Goal: Task Accomplishment & Management: Manage account settings

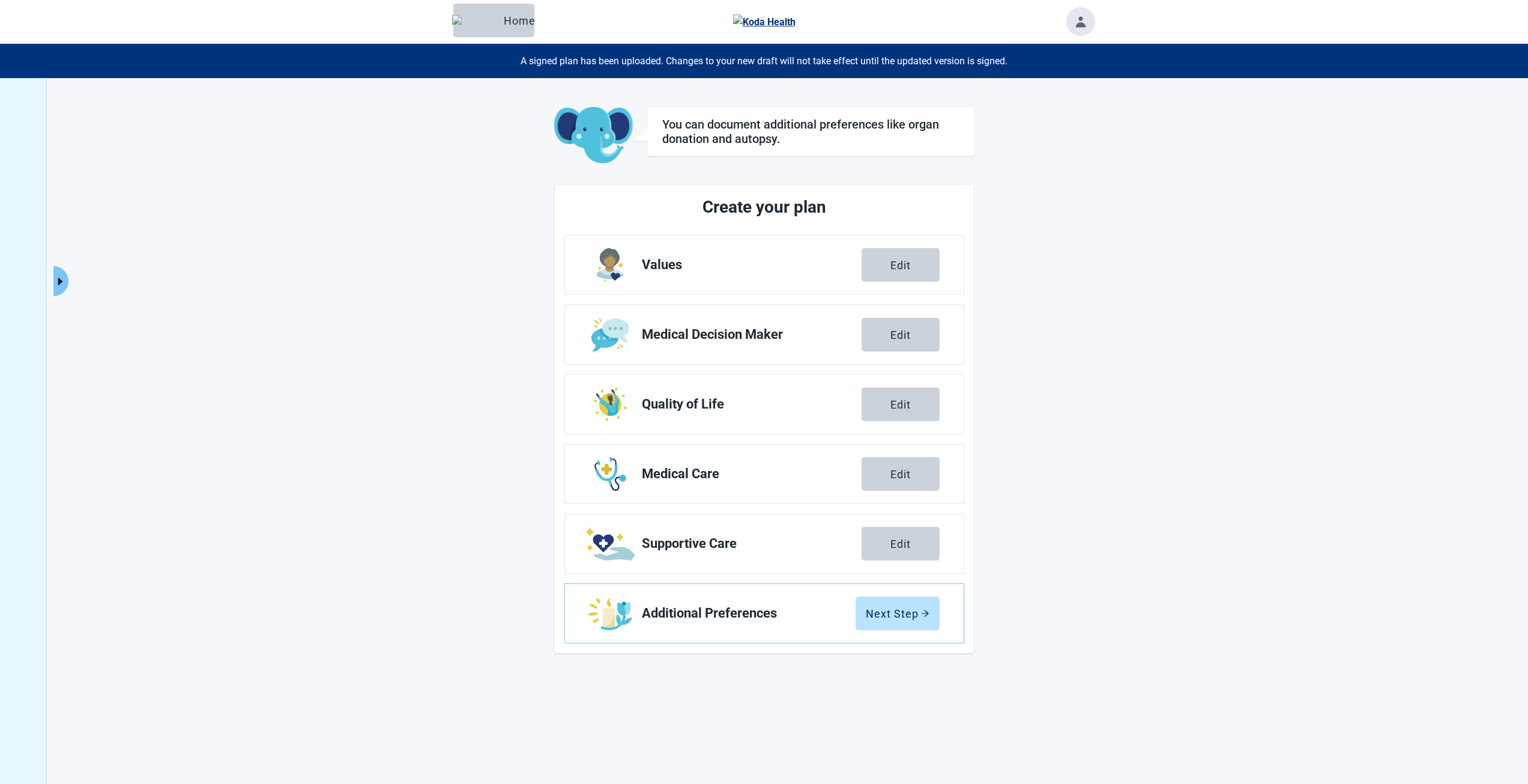
click at [59, 284] on icon "caret-right" at bounding box center [61, 281] width 5 height 8
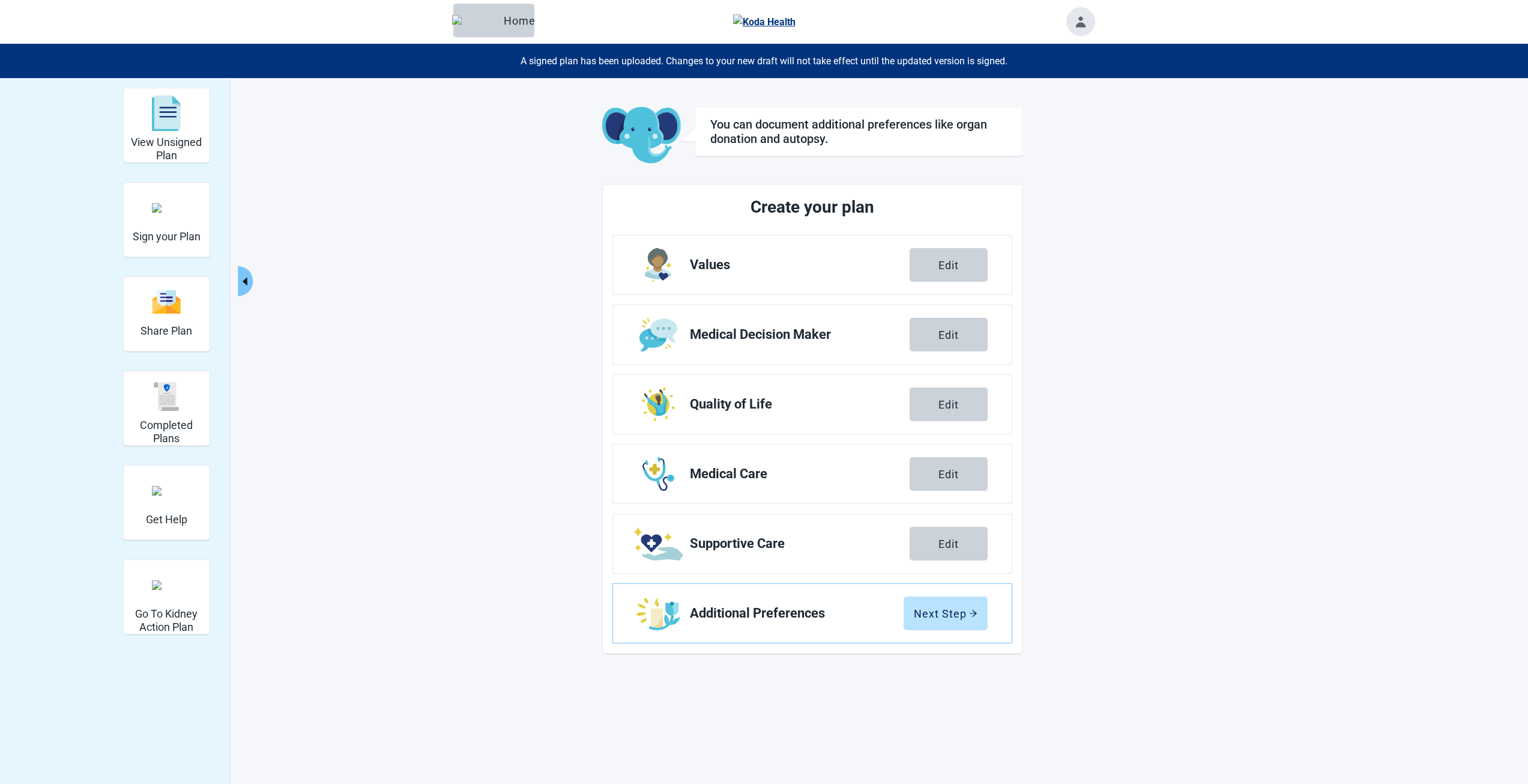
drag, startPoint x: 833, startPoint y: 258, endPoint x: 799, endPoint y: 341, distance: 89.7
click at [833, 258] on span "Values" at bounding box center [800, 265] width 220 height 14
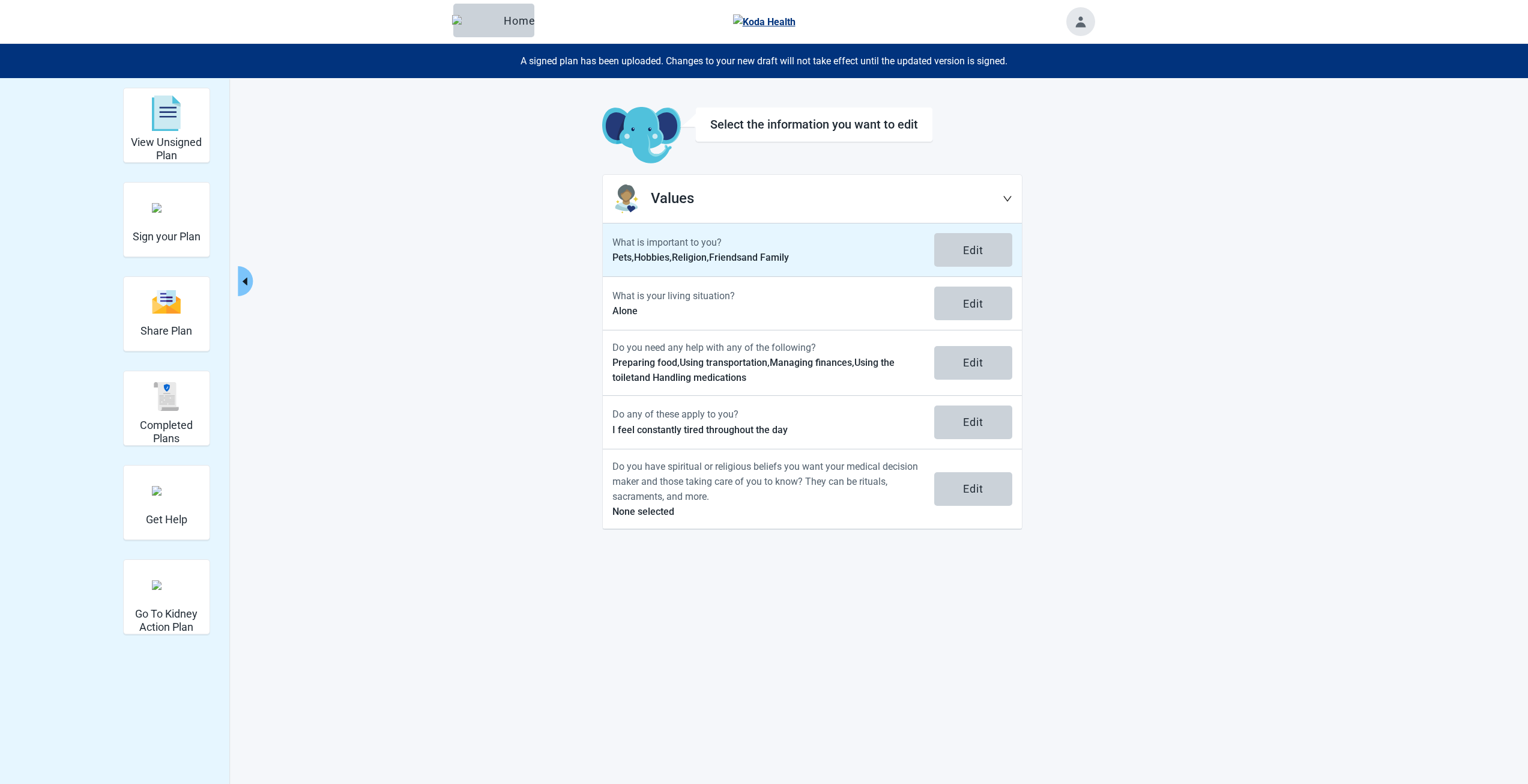
click at [807, 257] on p "Pets, Hobbies, Religion, Friends and Family" at bounding box center [766, 257] width 308 height 15
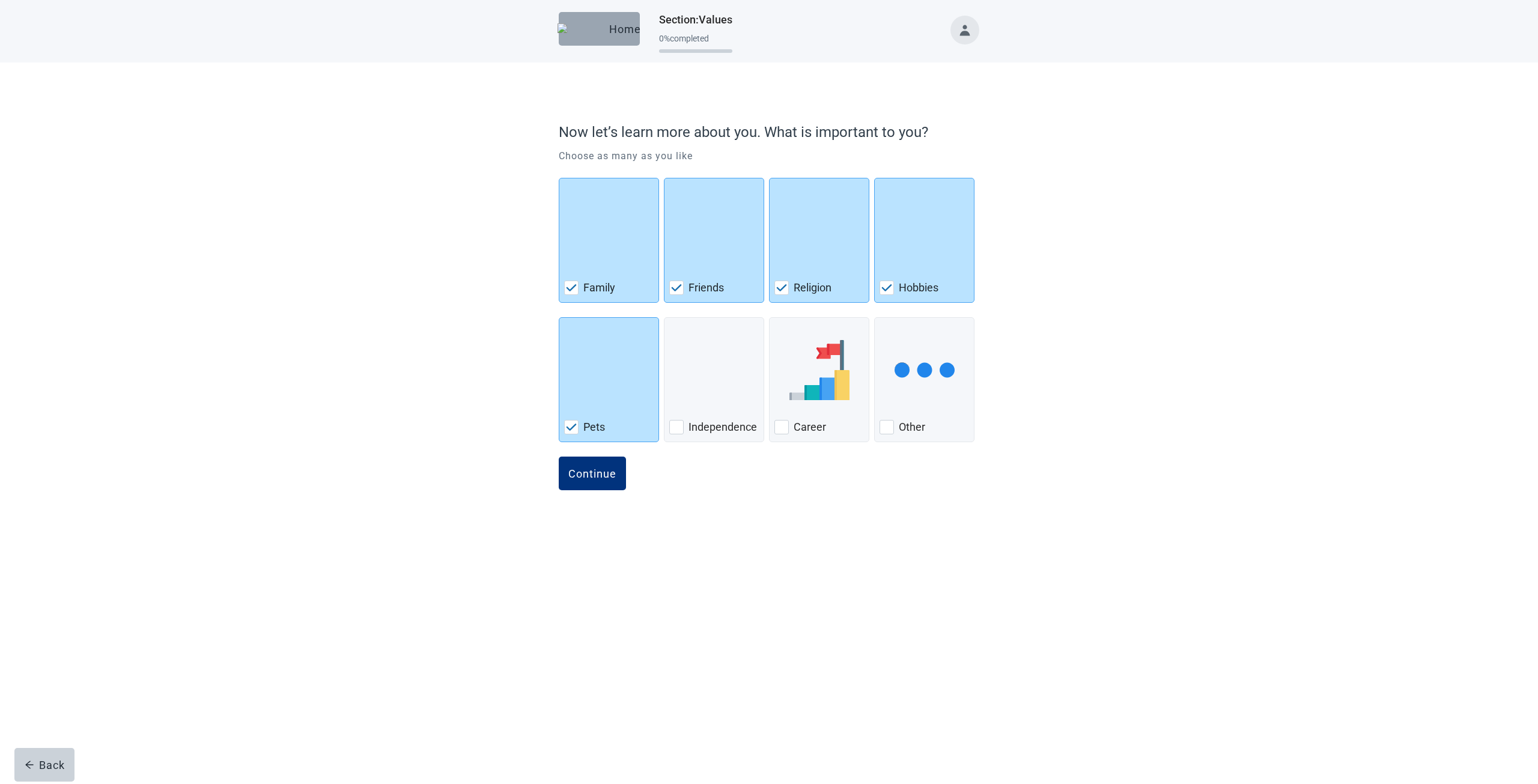
click at [605, 23] on button "Home" at bounding box center [599, 29] width 81 height 34
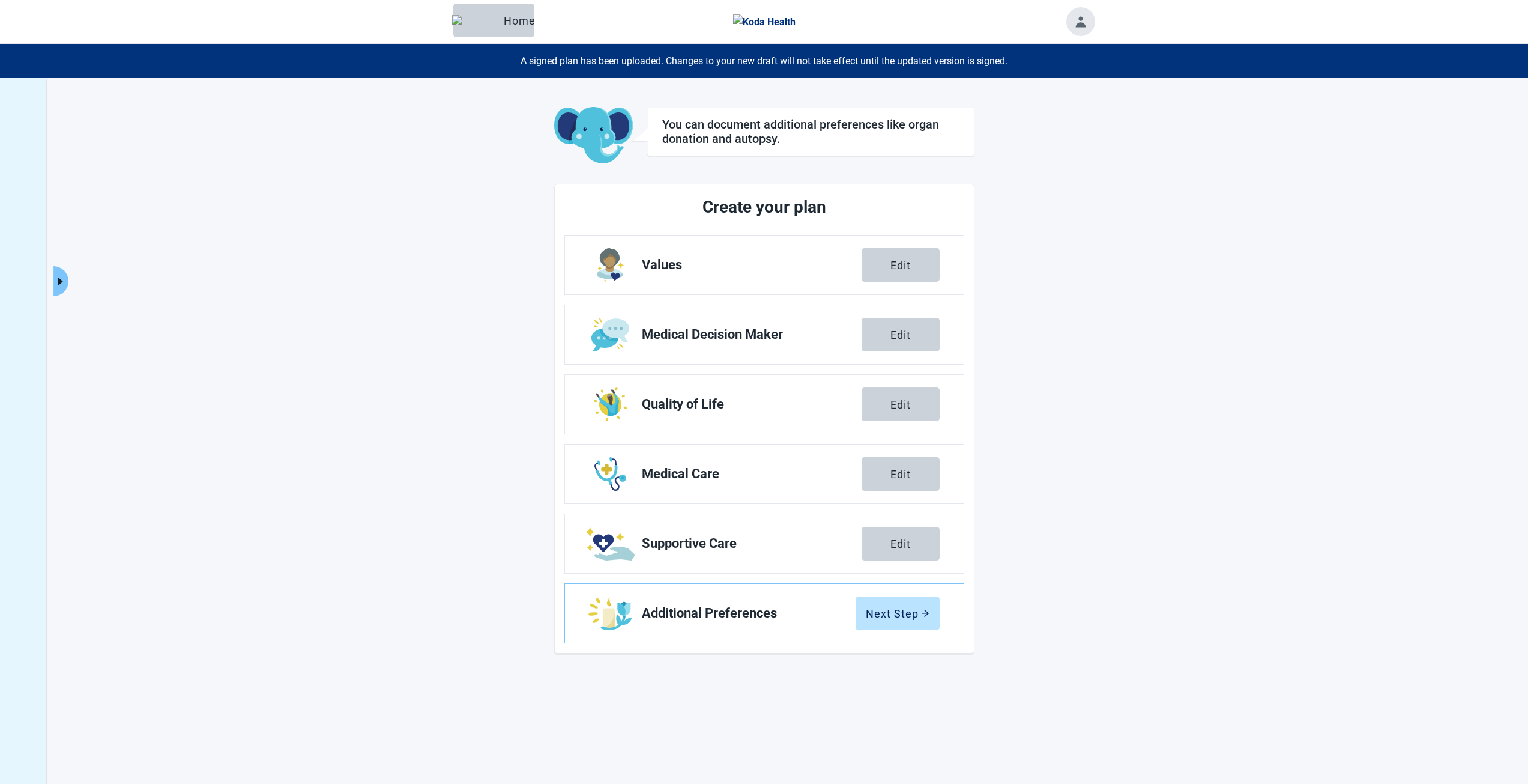
click at [73, 272] on div "You can document additional preferences like organ donation and autopsy. Create…" at bounding box center [764, 470] width 1528 height 784
click at [66, 274] on button "Expand menu" at bounding box center [61, 281] width 15 height 30
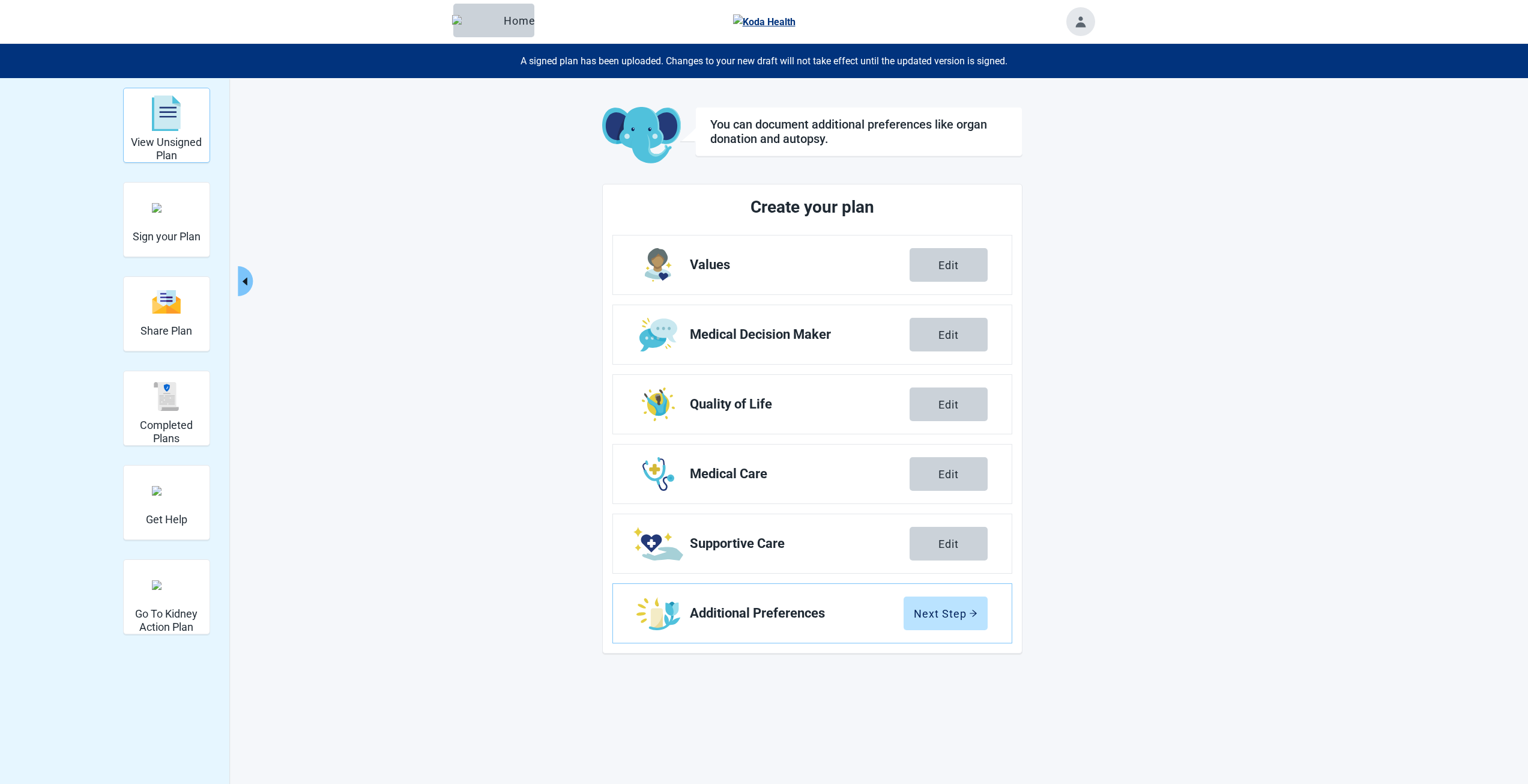
click at [153, 140] on h2 "View Unsigned Plan" at bounding box center [166, 149] width 76 height 26
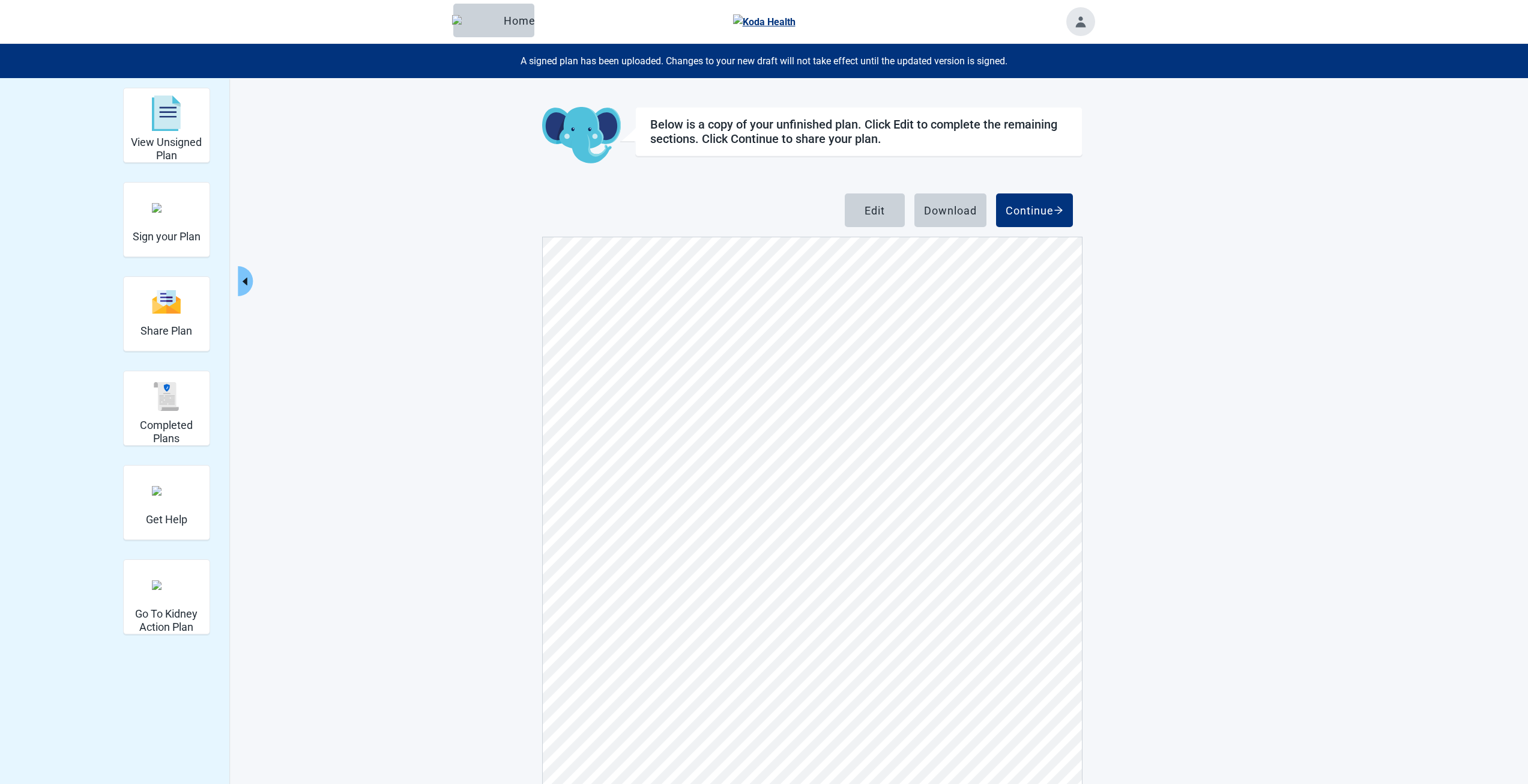
click at [150, 329] on h2 "Share Plan" at bounding box center [166, 331] width 51 height 14
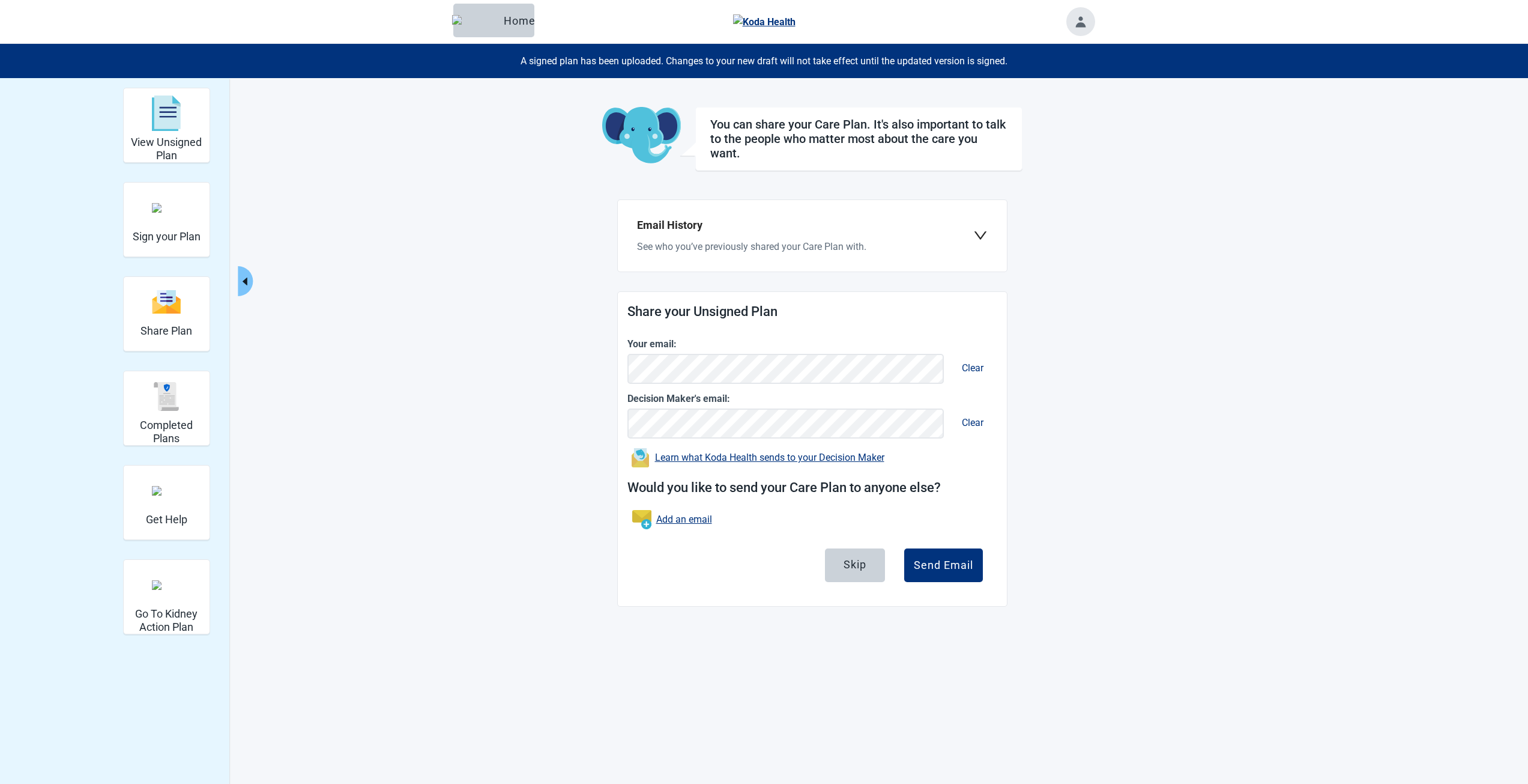
click at [829, 455] on div "Learn what Koda Health sends to your Decision Maker" at bounding box center [770, 457] width 229 height 9
click at [525, 449] on div "View Unsigned Plan Sign your Plan Share Plan Completed Plans Get Help Go To Kid…" at bounding box center [764, 347] width 660 height 519
click at [977, 243] on div "Email History See who you’ve previously shared your Care Plan with." at bounding box center [813, 236] width 370 height 51
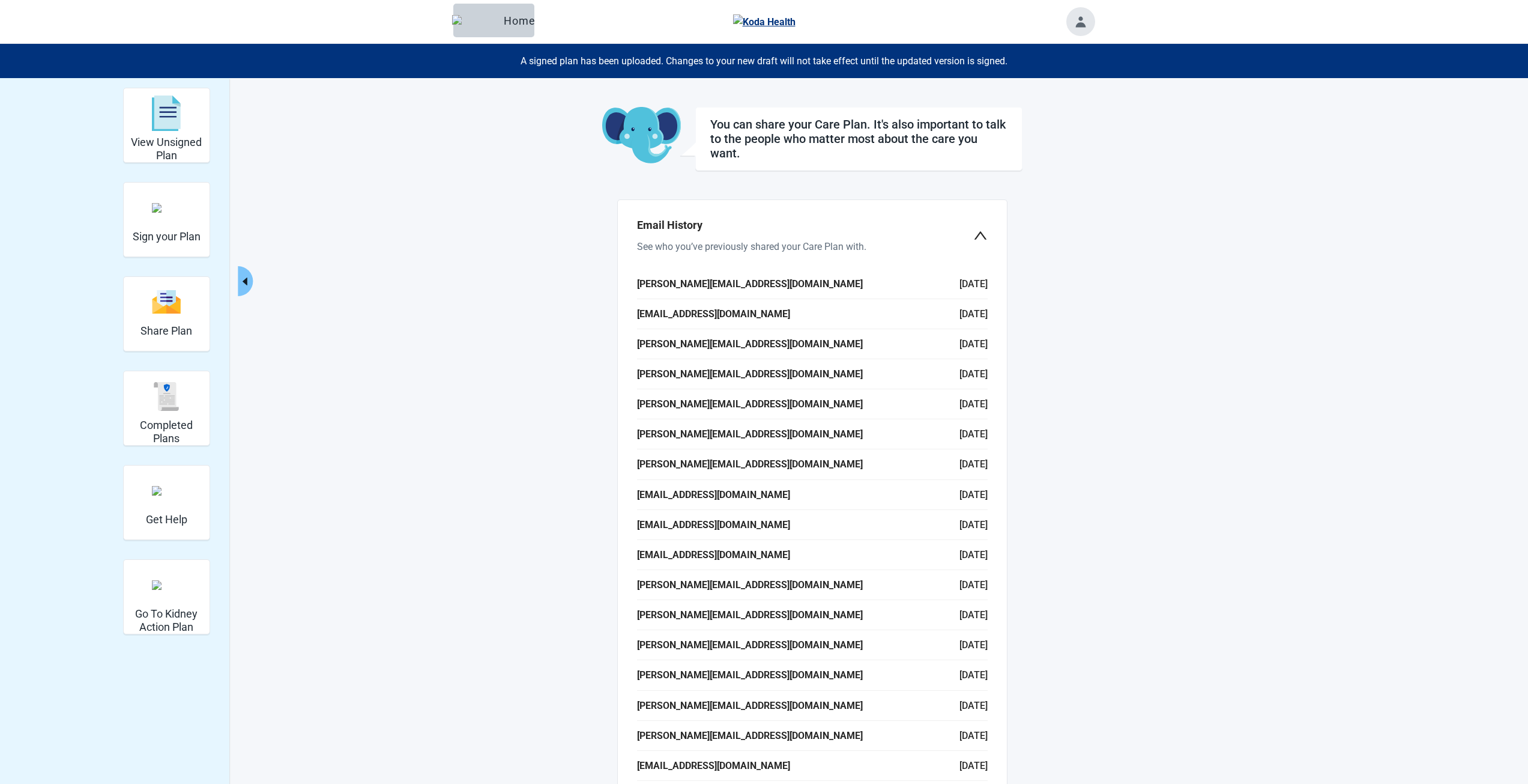
click at [977, 243] on div "Email History See who you’ve previously shared your Care Plan with." at bounding box center [813, 236] width 370 height 51
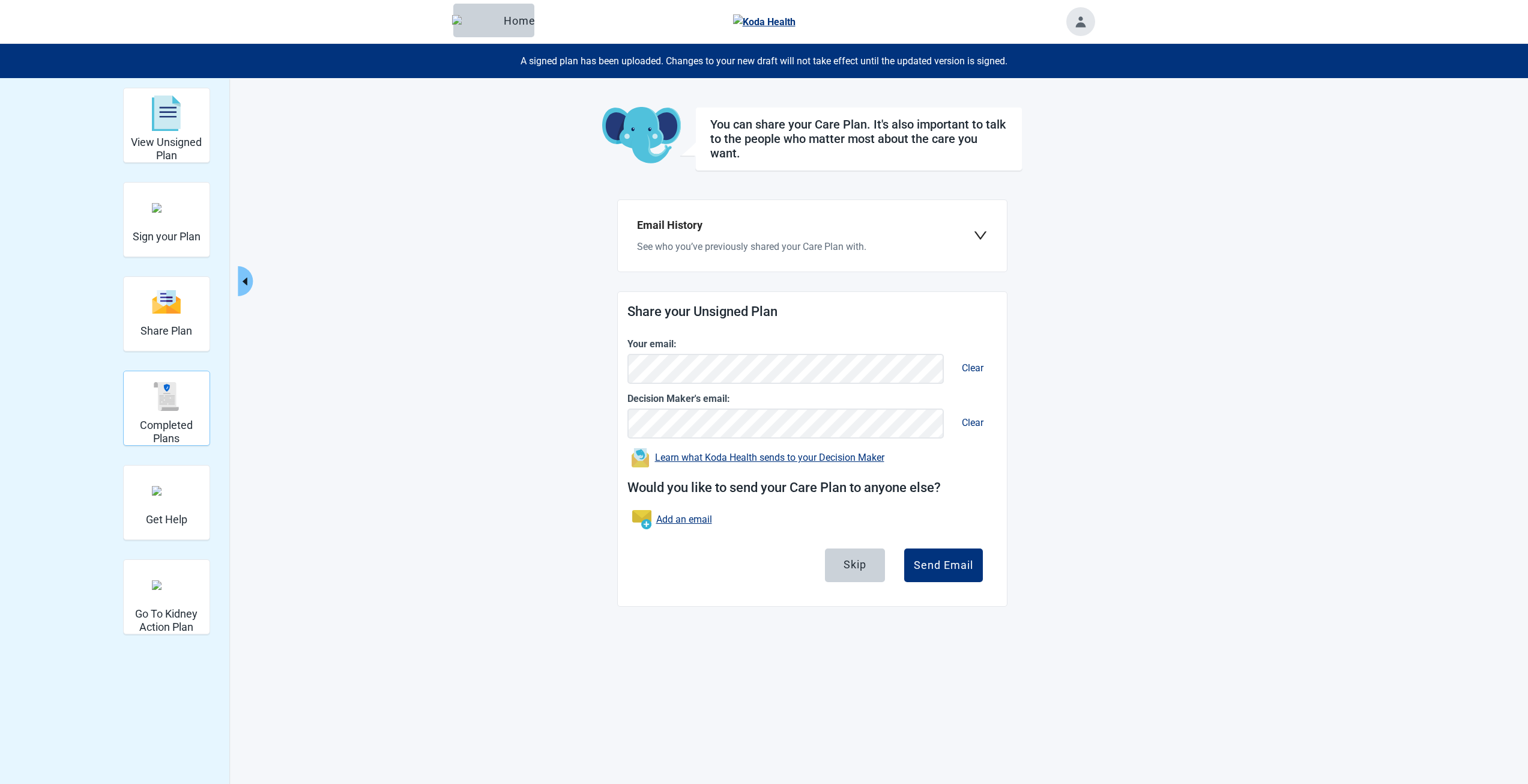
click at [149, 392] on div "Completed Plans" at bounding box center [166, 396] width 76 height 45
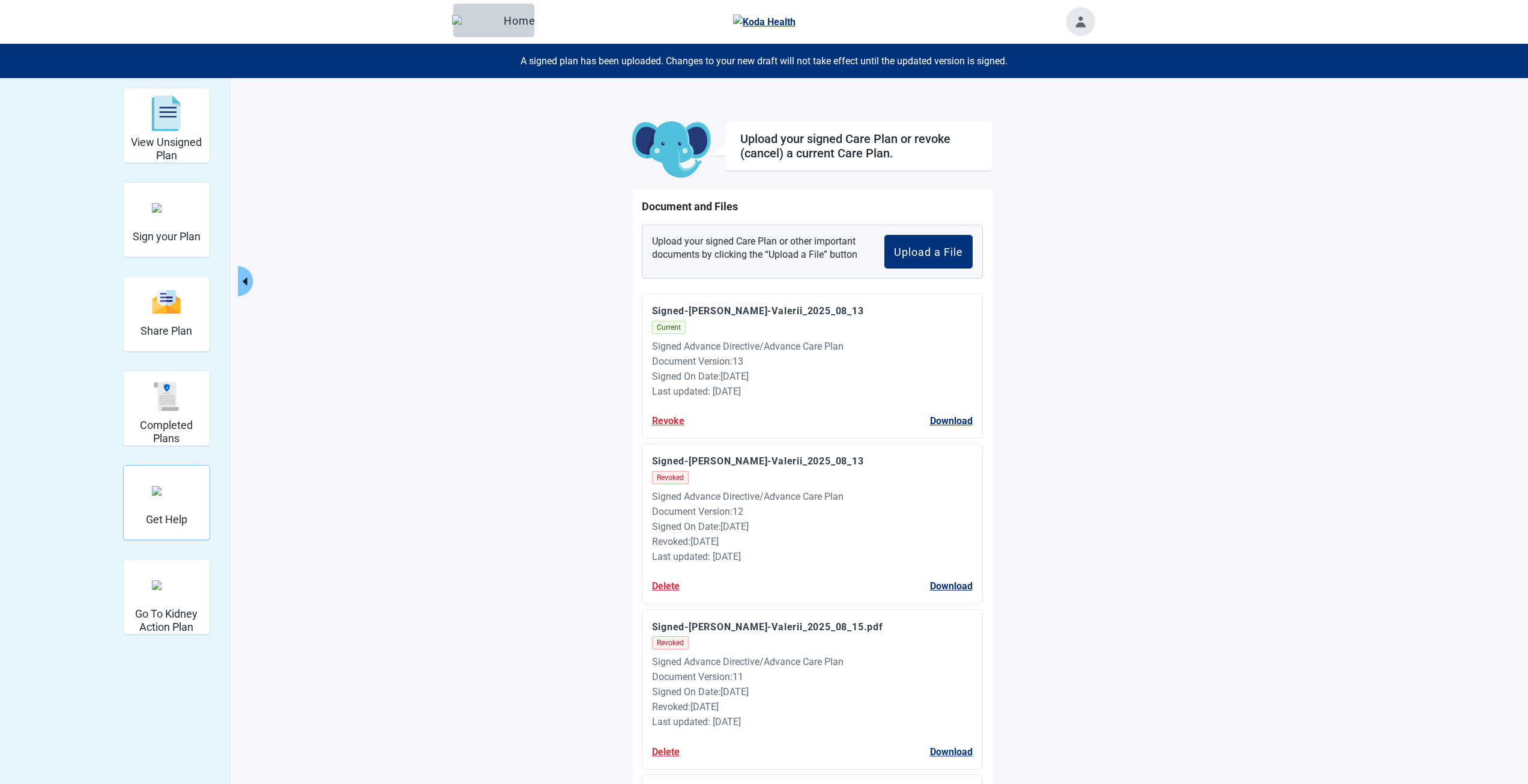
click at [177, 486] on img "Get Help" at bounding box center [166, 490] width 29 height 9
click at [169, 590] on img "Go To Kidney Action Plan" at bounding box center [166, 584] width 29 height 9
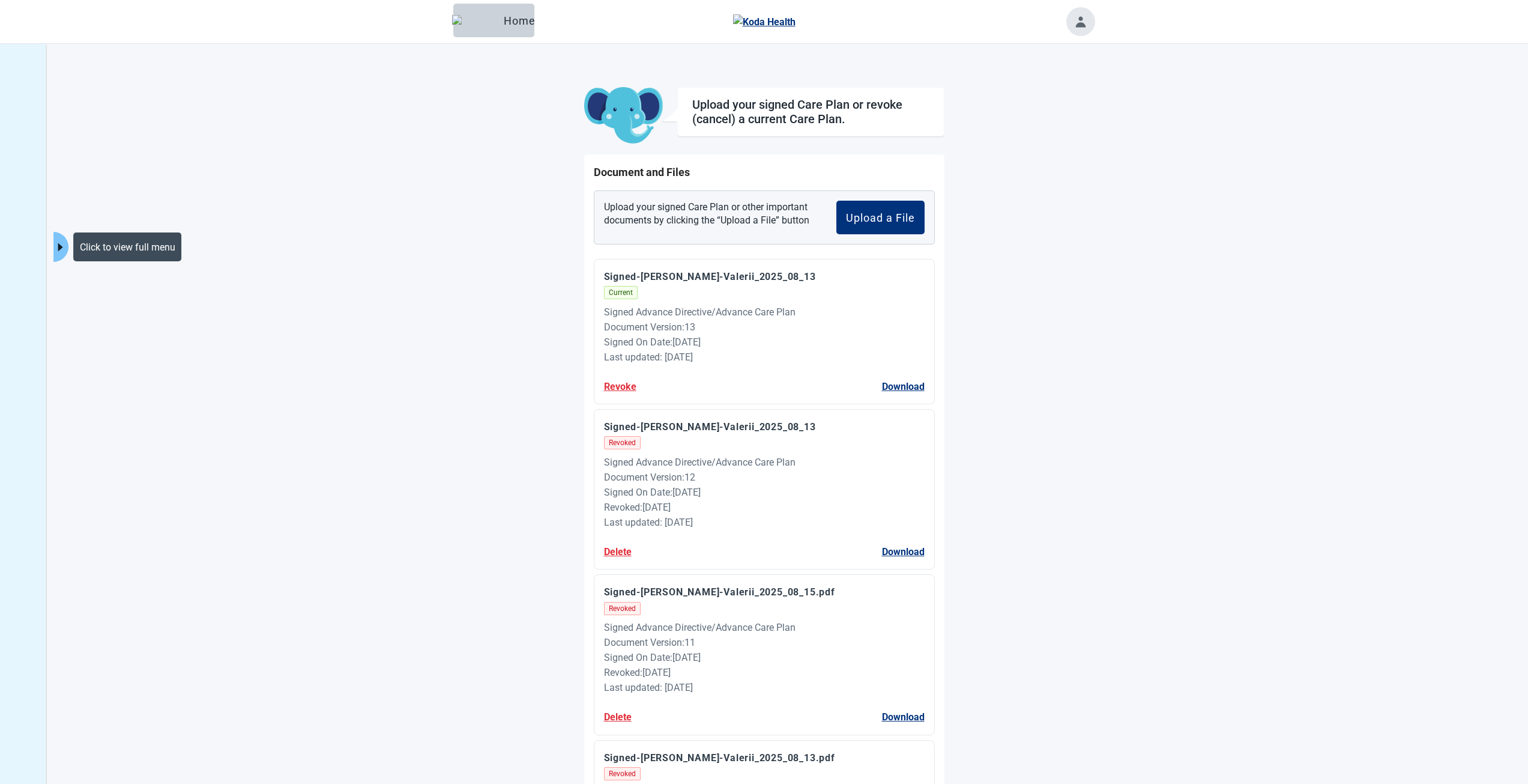
click at [64, 246] on icon "caret-right" at bounding box center [61, 247] width 11 height 11
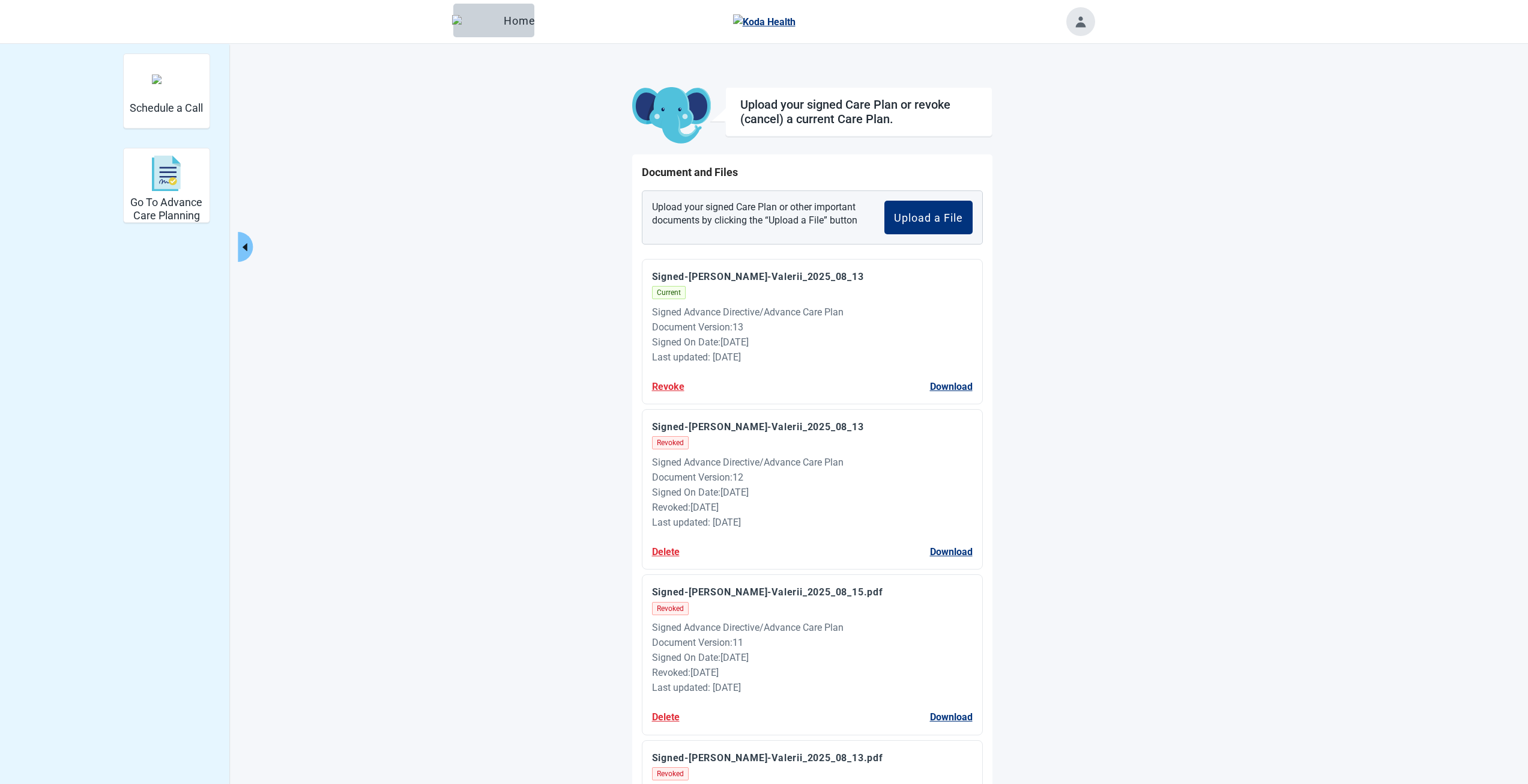
click at [1086, 29] on button "Toggle account menu" at bounding box center [1081, 21] width 29 height 29
click at [1050, 68] on span "My Profile" at bounding box center [1061, 71] width 44 height 11
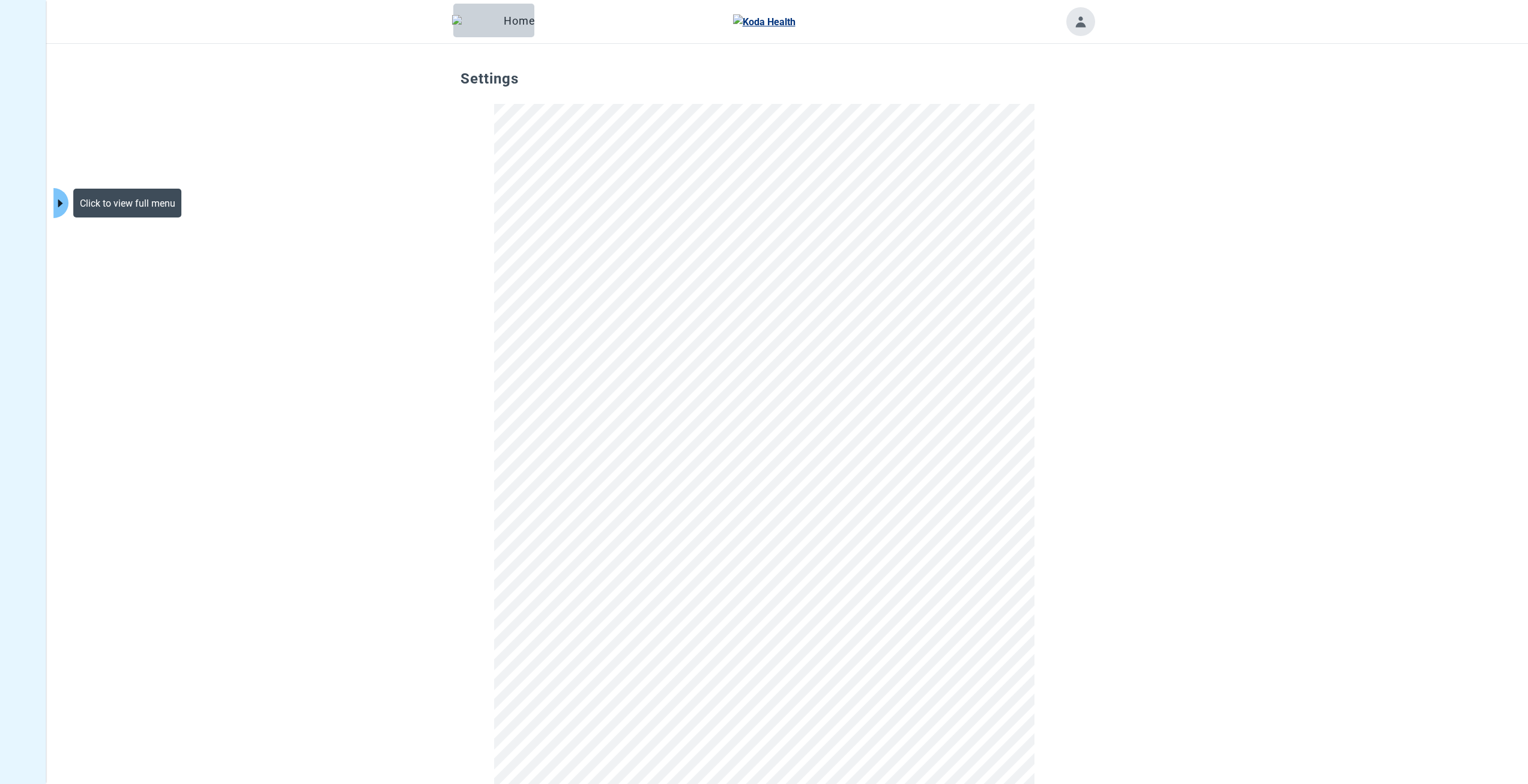
click at [64, 202] on icon "caret-right" at bounding box center [61, 203] width 11 height 11
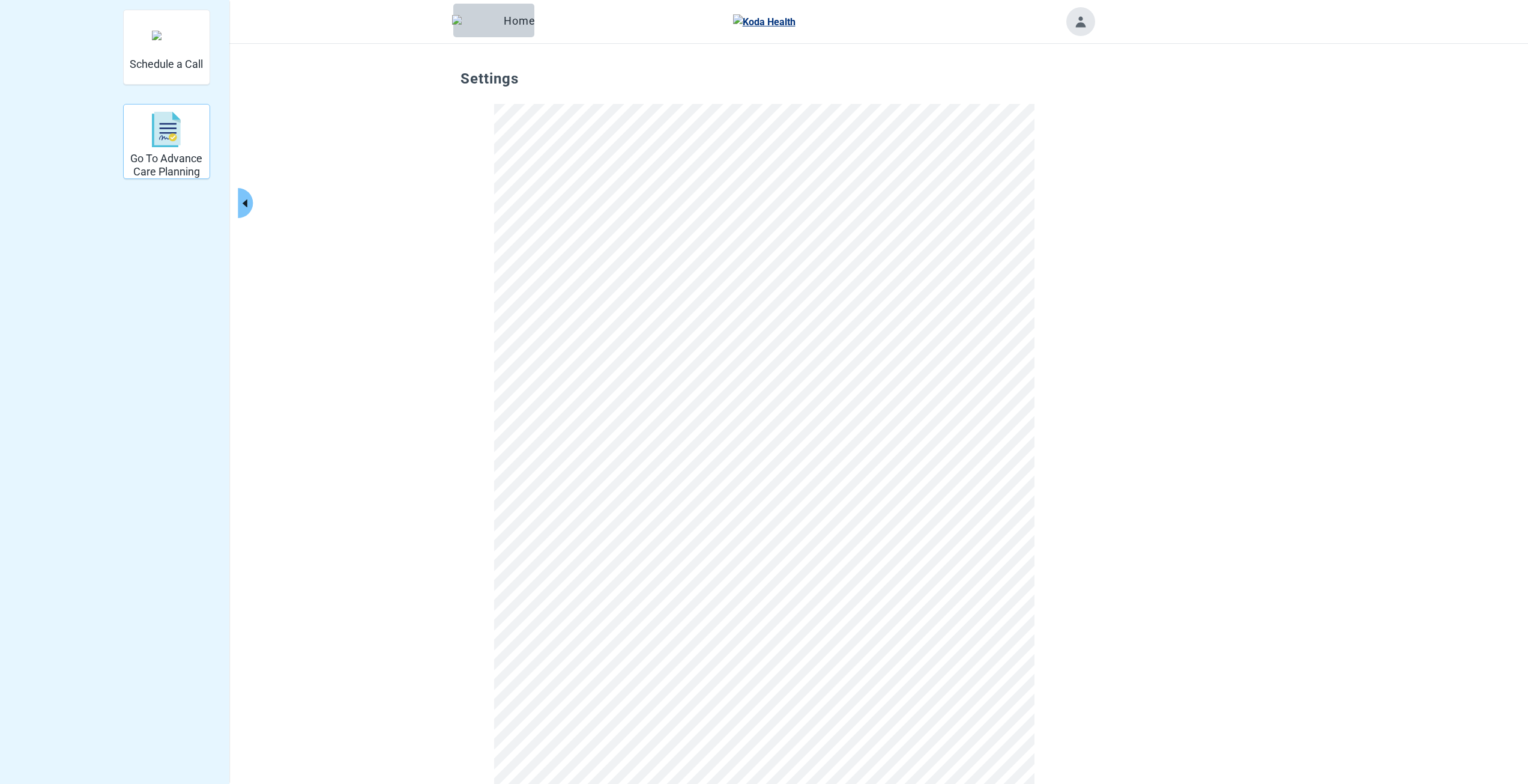
click at [157, 134] on img "Go To Advance Care Planning" at bounding box center [166, 129] width 29 height 36
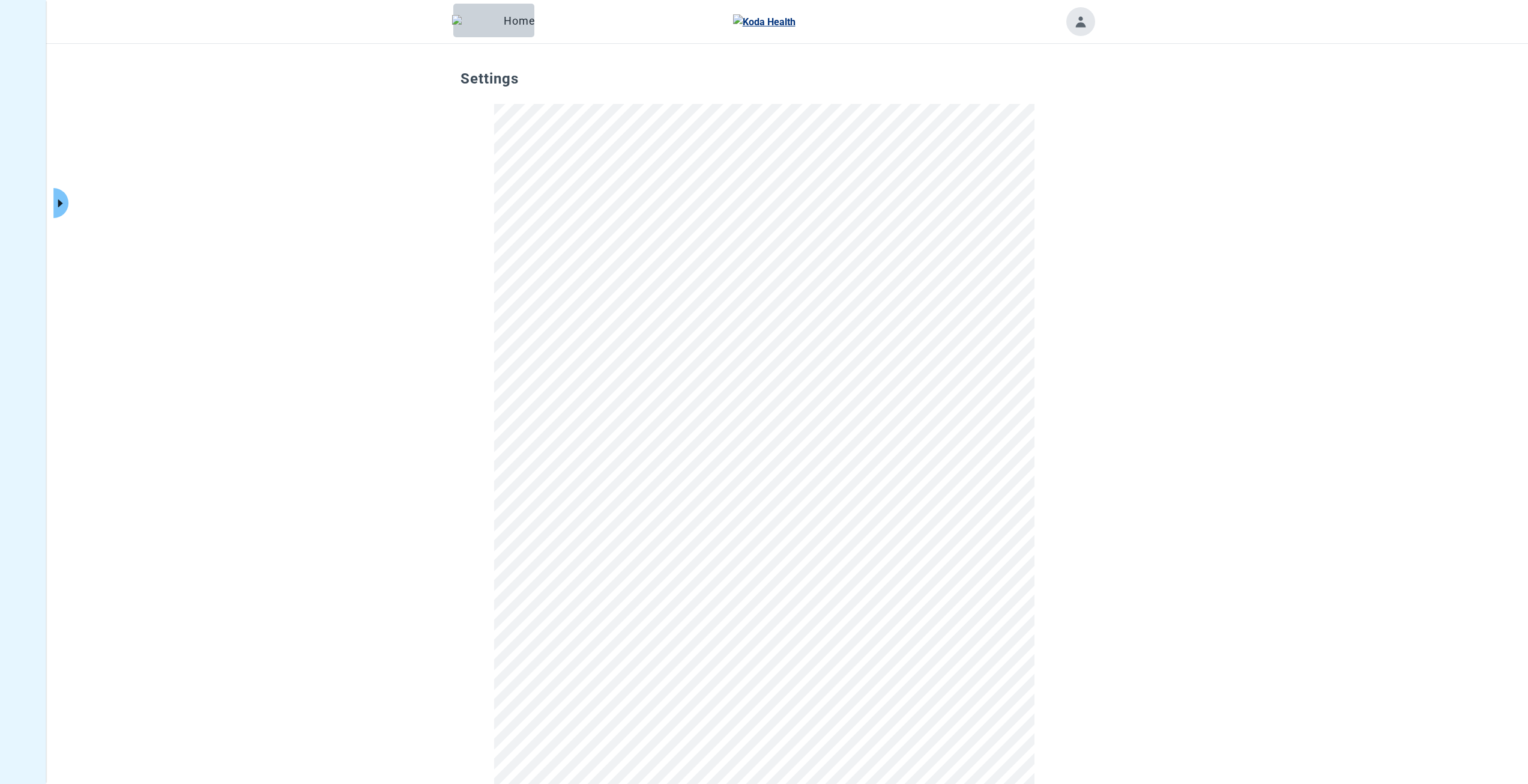
click at [1081, 24] on button "Toggle account menu" at bounding box center [1081, 21] width 29 height 29
click at [493, 29] on button "Home" at bounding box center [494, 20] width 81 height 34
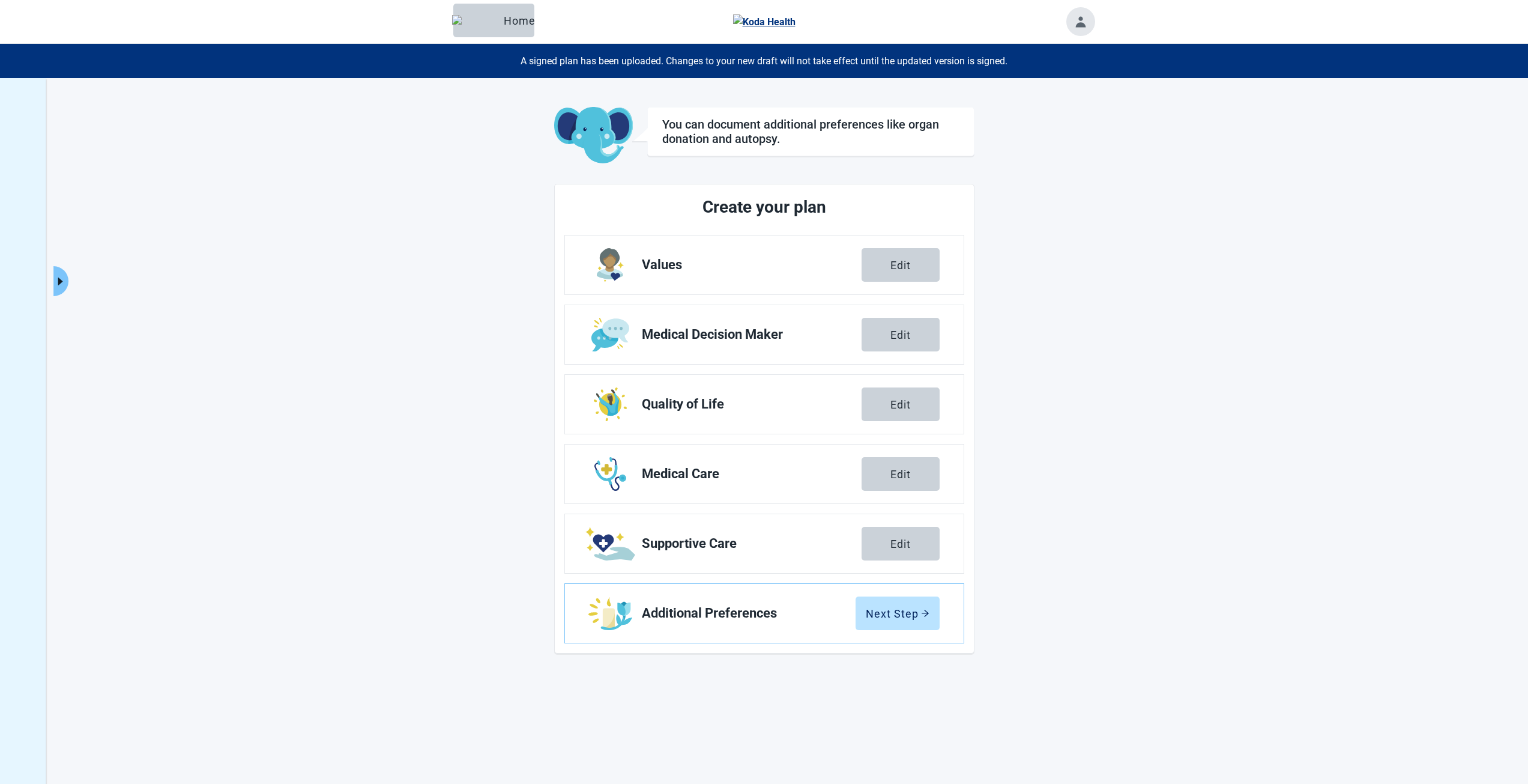
click at [1070, 22] on button "Toggle account menu" at bounding box center [1081, 21] width 29 height 29
click at [1067, 74] on span "My Profile" at bounding box center [1061, 71] width 44 height 11
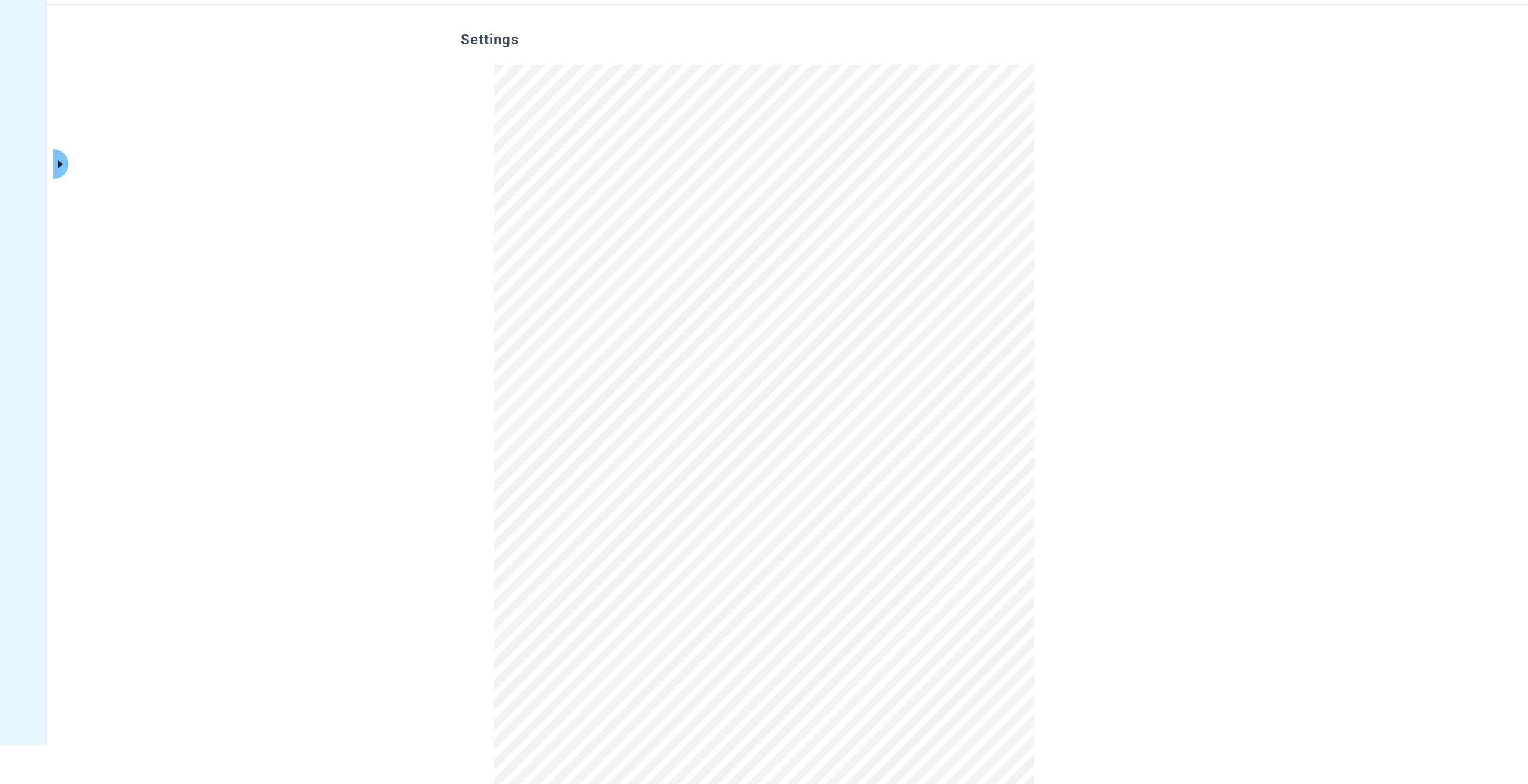
scroll to position [29, 0]
click at [59, 166] on button "Click to view full menu" at bounding box center [61, 175] width 15 height 30
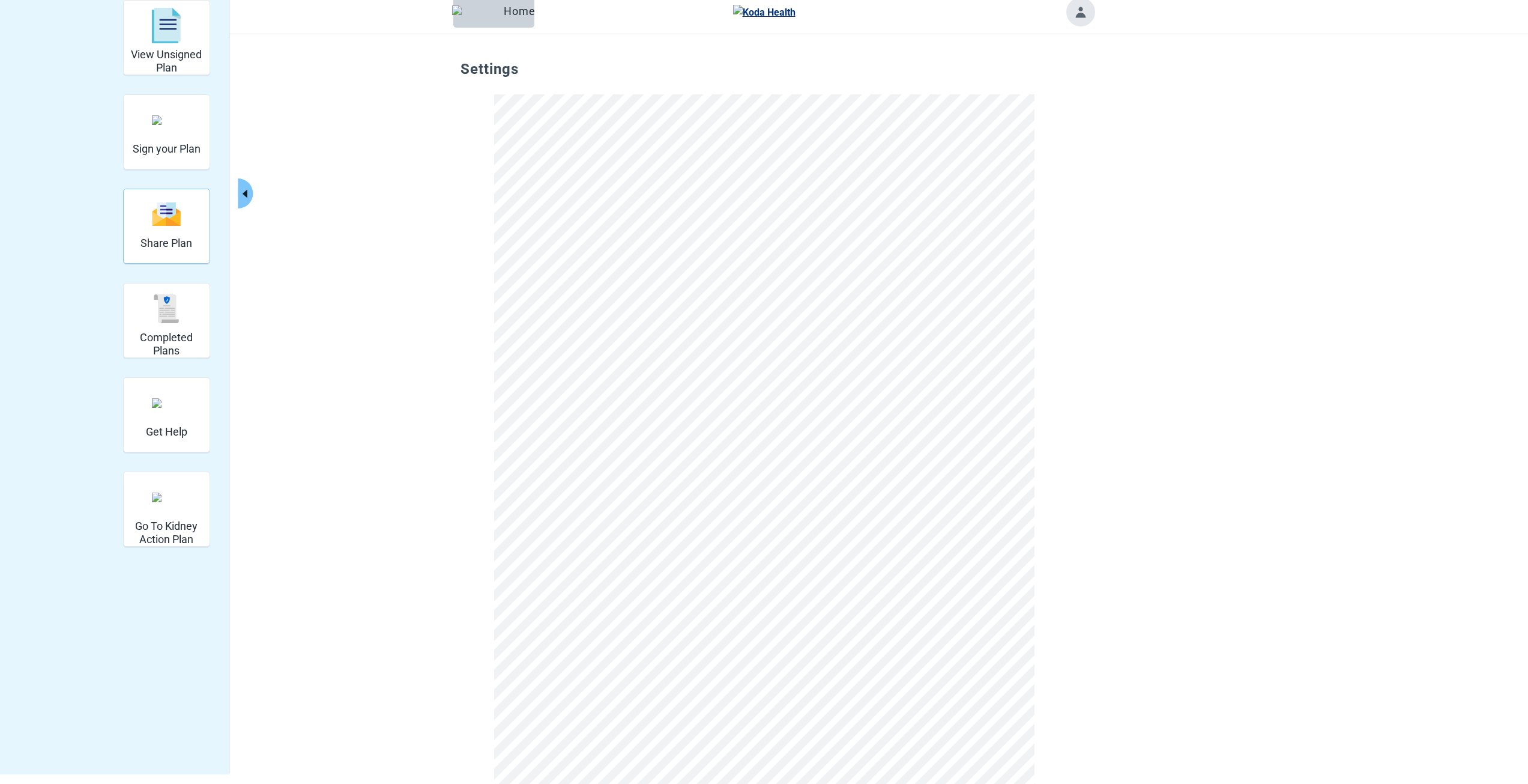
scroll to position [0, 0]
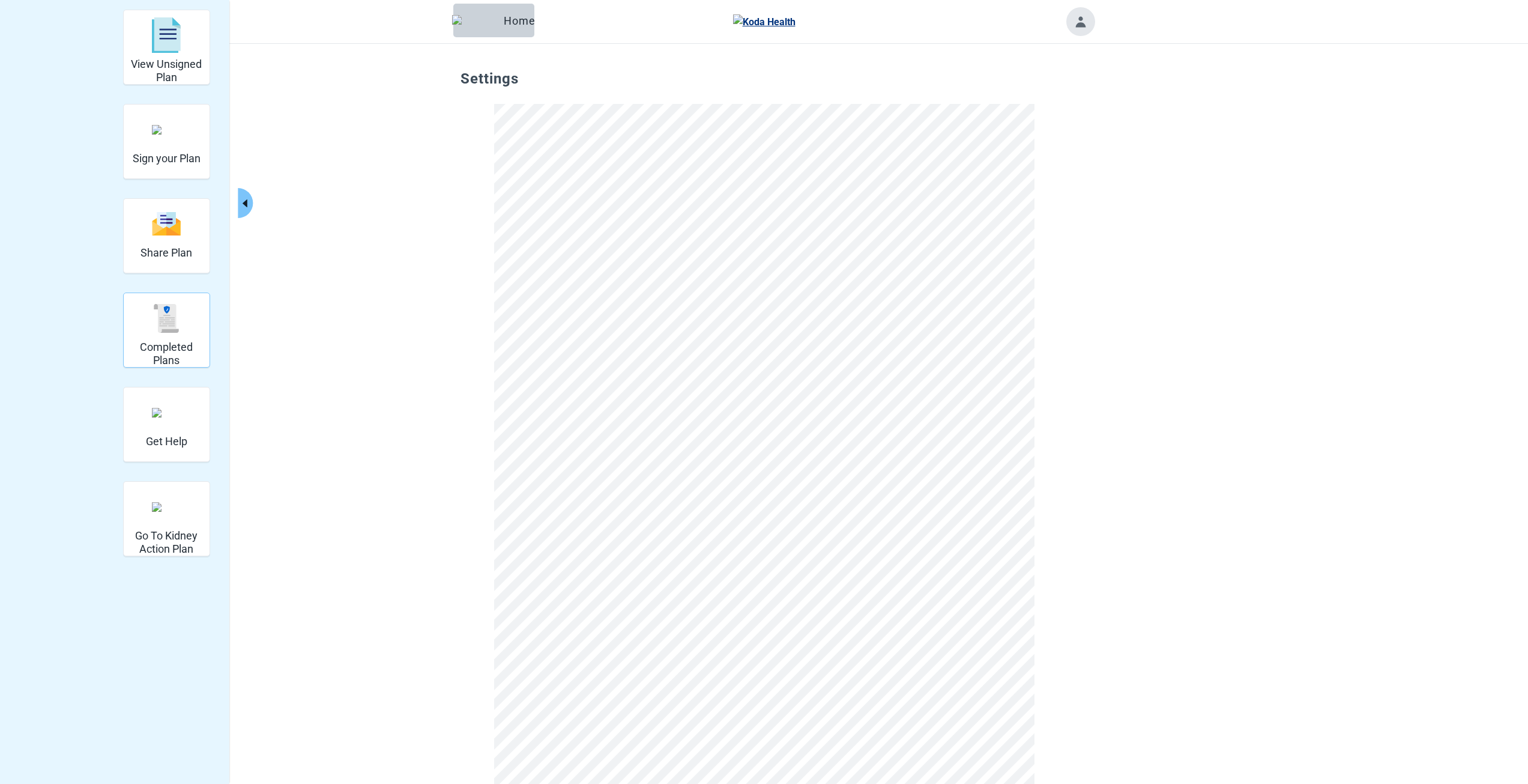
click at [173, 319] on img "Completed Plans" at bounding box center [166, 318] width 29 height 29
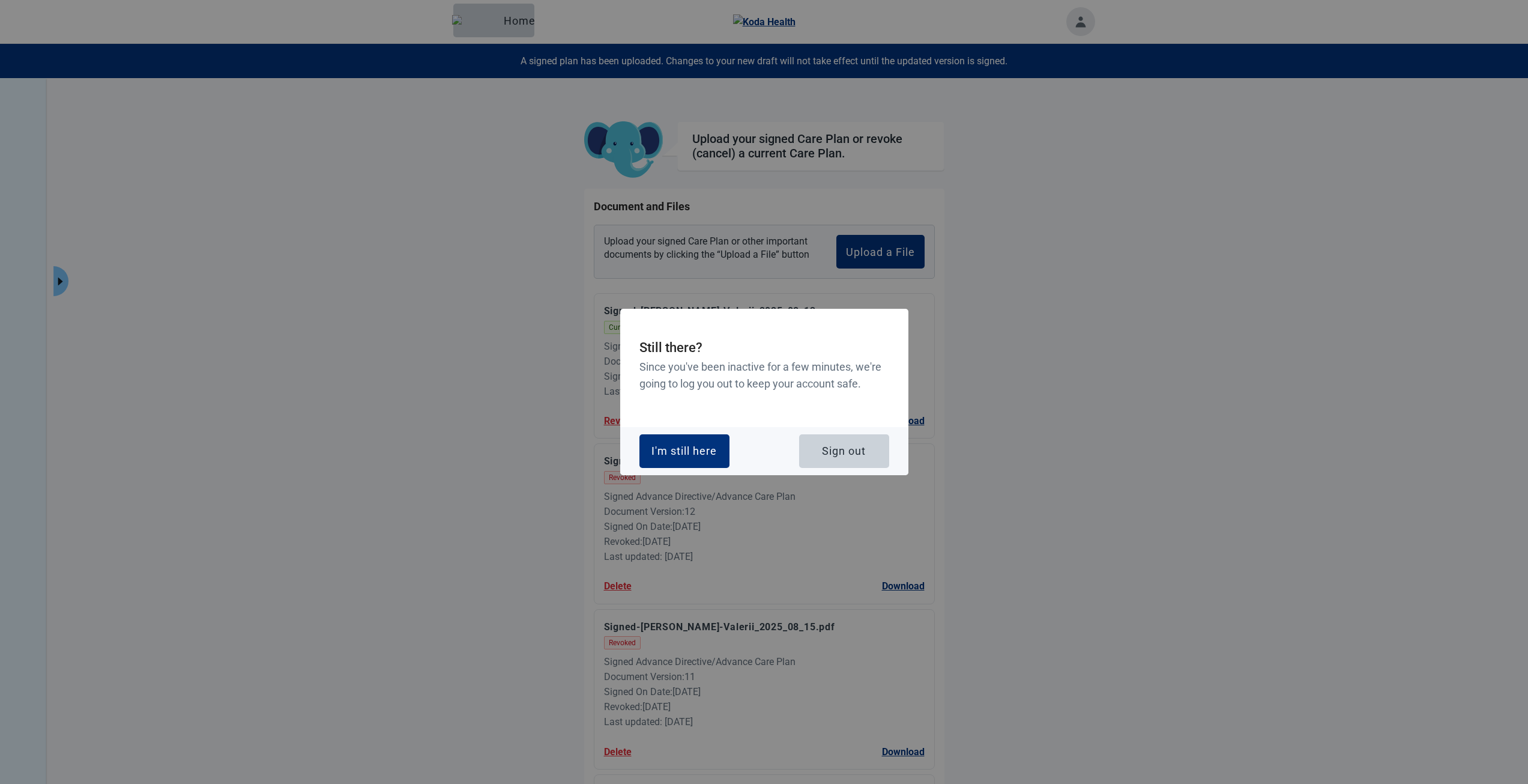
click at [735, 365] on h3 "Since you've been inactive for a few minutes, we're going to log you out to kee…" at bounding box center [765, 376] width 250 height 34
click at [690, 445] on div "I'm still here" at bounding box center [685, 451] width 66 height 12
